Goal: Information Seeking & Learning: Learn about a topic

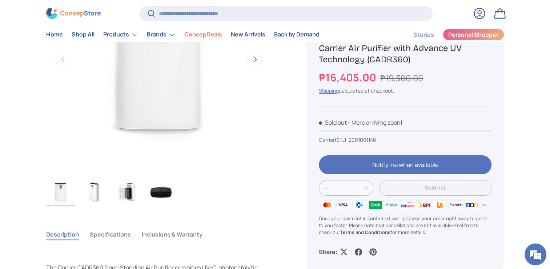
scroll to position [255, 0]
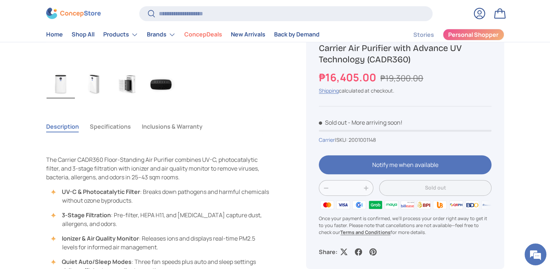
click at [92, 91] on img "Gallery Viewer" at bounding box center [94, 83] width 28 height 29
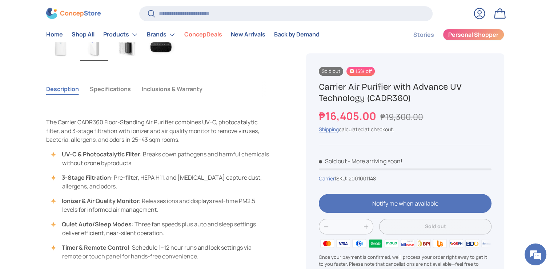
scroll to position [291, 0]
click at [118, 89] on button "Specifications" at bounding box center [110, 90] width 41 height 17
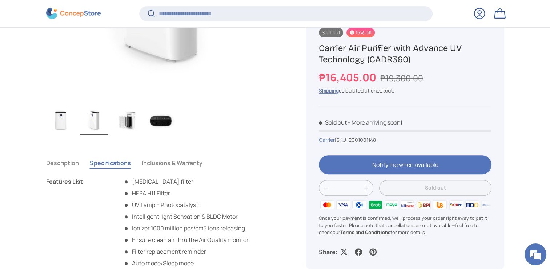
scroll to position [289, 0]
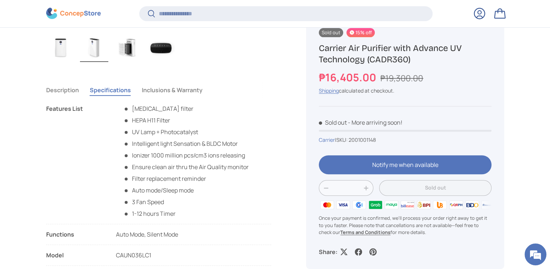
click at [54, 88] on button "Description" at bounding box center [62, 90] width 33 height 17
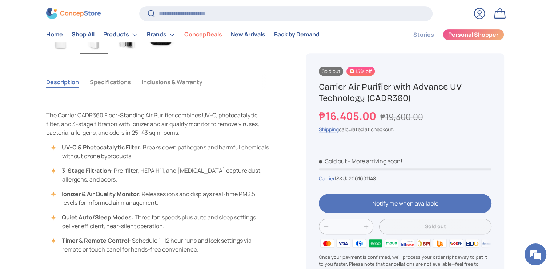
scroll to position [291, 0]
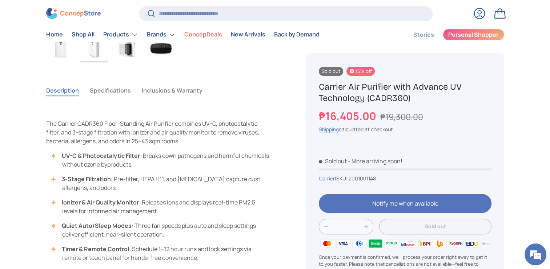
click at [107, 90] on button "Specifications" at bounding box center [110, 90] width 41 height 17
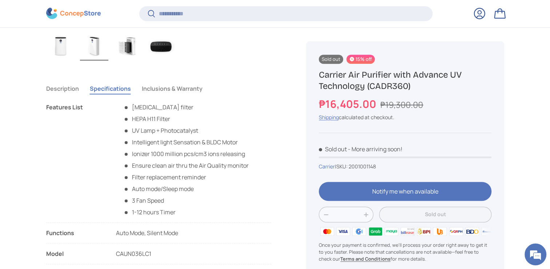
scroll to position [325, 0]
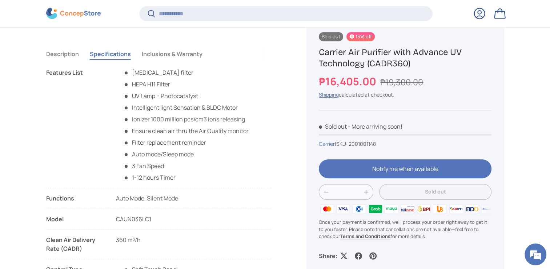
drag, startPoint x: 319, startPoint y: 51, endPoint x: 462, endPoint y: 62, distance: 143.4
click at [462, 62] on h1 "Carrier Air Purifier with Advance UV Technology (CADR360)" at bounding box center [405, 58] width 172 height 23
copy h1 "Carrier Air Purifier with Advance UV Technology (CADR360)"
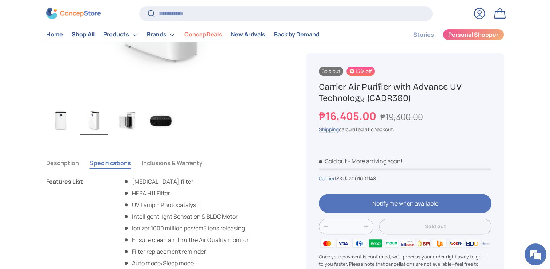
scroll to position [218, 0]
click at [70, 163] on button "Description" at bounding box center [62, 163] width 33 height 17
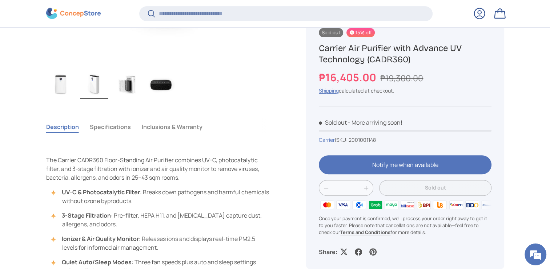
scroll to position [362, 0]
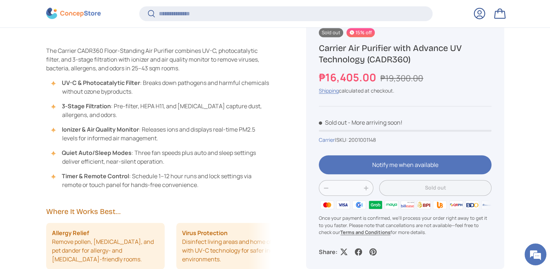
click at [26, 178] on main "Home Carrier Air Purifier with Advance UV Technology (CADR360) Image 2 is now a…" at bounding box center [275, 182] width 550 height 967
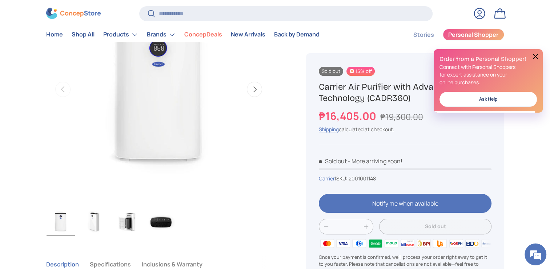
scroll to position [109, 0]
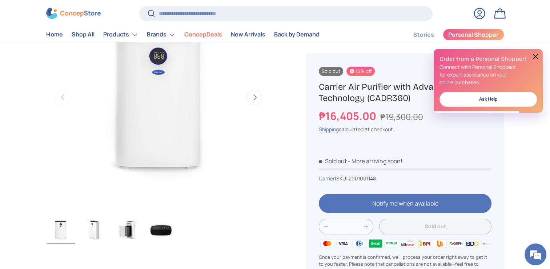
click at [538, 58] on button at bounding box center [536, 56] width 9 height 9
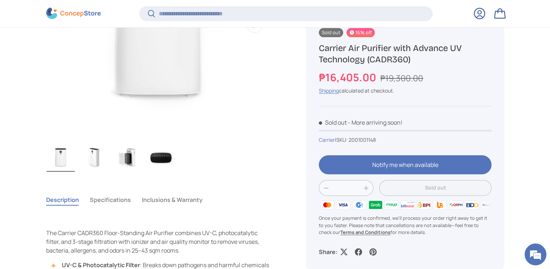
scroll to position [180, 0]
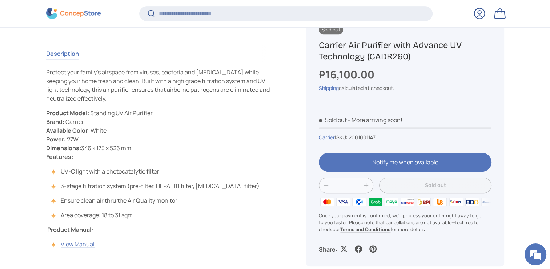
scroll to position [1785, 2975]
